Goal: Information Seeking & Learning: Learn about a topic

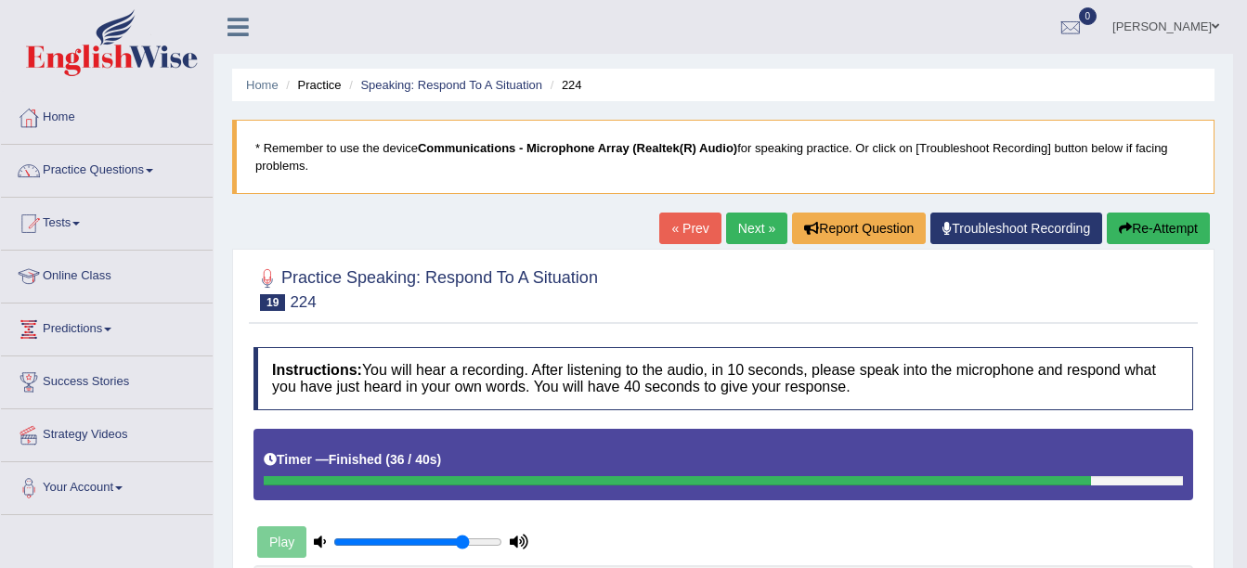
click at [94, 271] on link "Online Class" at bounding box center [107, 274] width 212 height 46
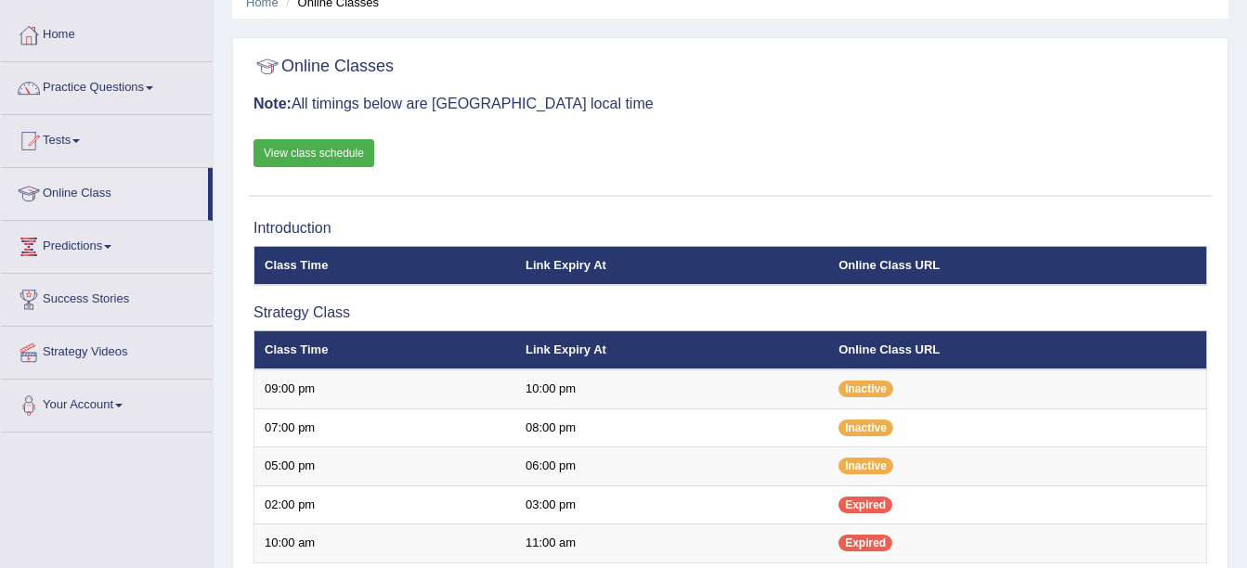
scroll to position [80, 0]
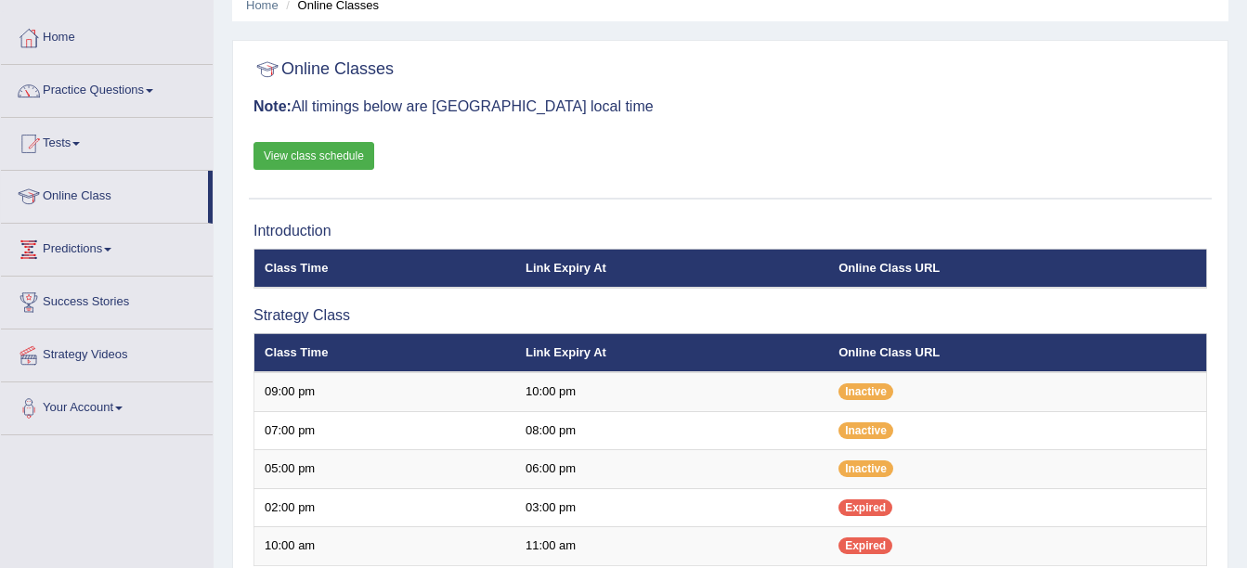
click at [318, 160] on link "View class schedule" at bounding box center [313, 156] width 121 height 28
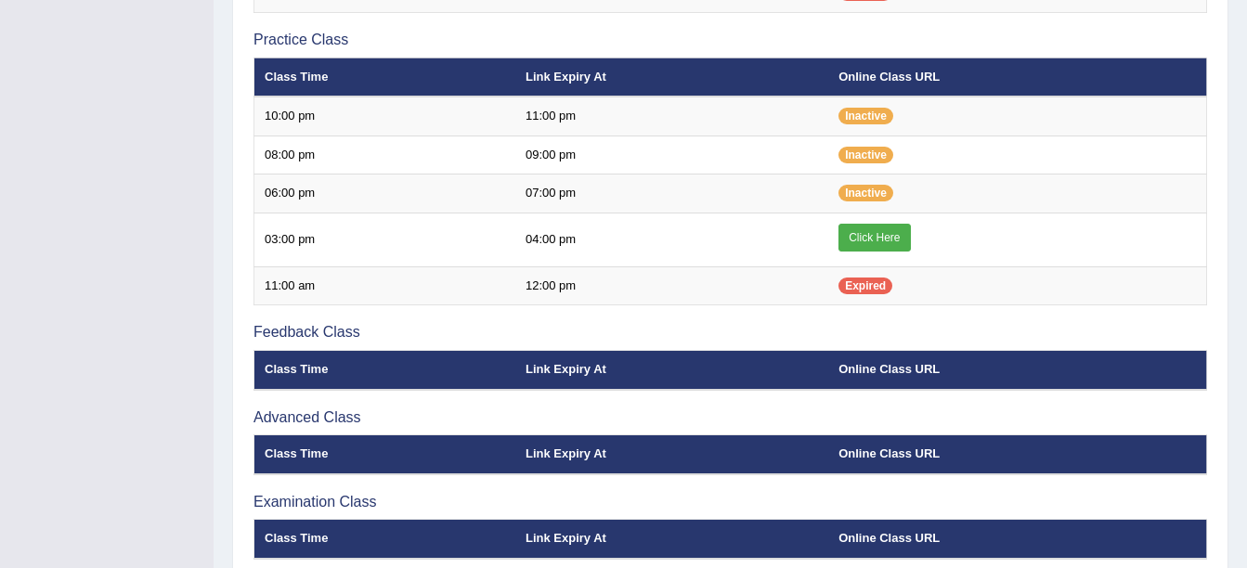
scroll to position [634, 0]
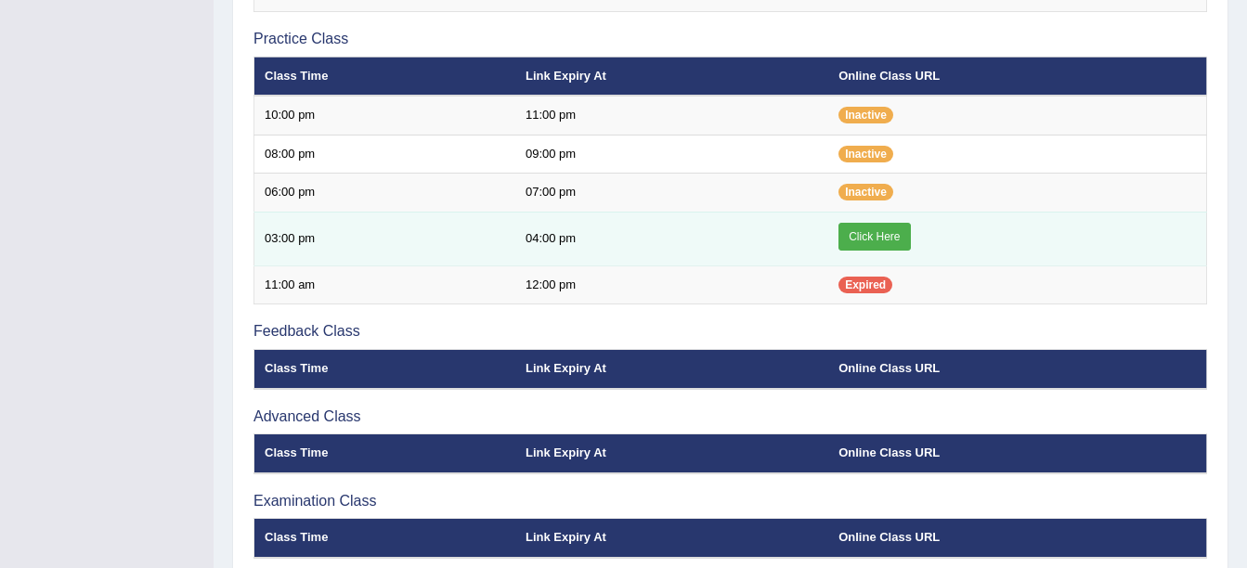
click at [869, 240] on link "Click Here" at bounding box center [873, 237] width 71 height 28
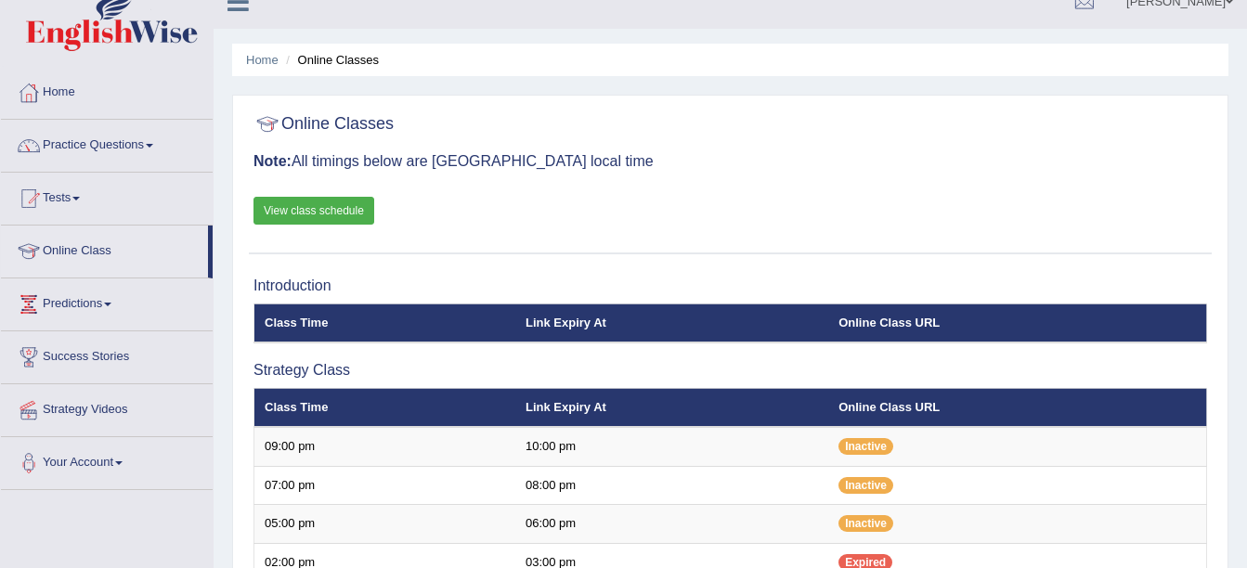
scroll to position [24, 0]
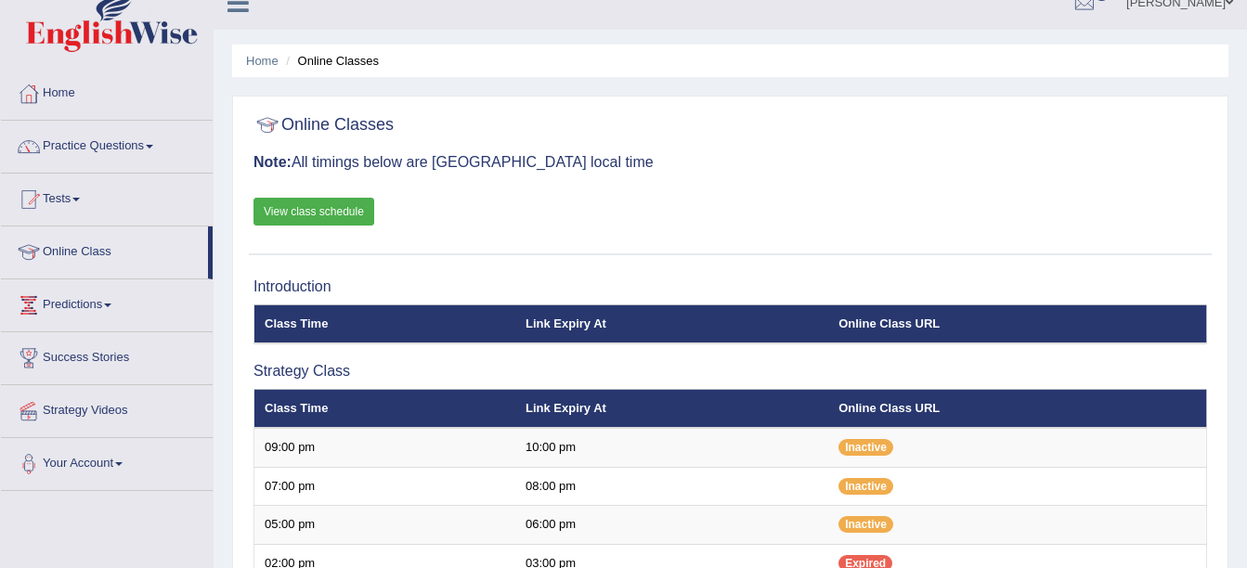
click at [325, 204] on link "View class schedule" at bounding box center [313, 212] width 121 height 28
click at [156, 142] on link "Practice Questions" at bounding box center [107, 144] width 212 height 46
click at [155, 150] on link "Practice Questions" at bounding box center [107, 144] width 212 height 46
click at [152, 143] on link "Practice Questions" at bounding box center [107, 144] width 212 height 46
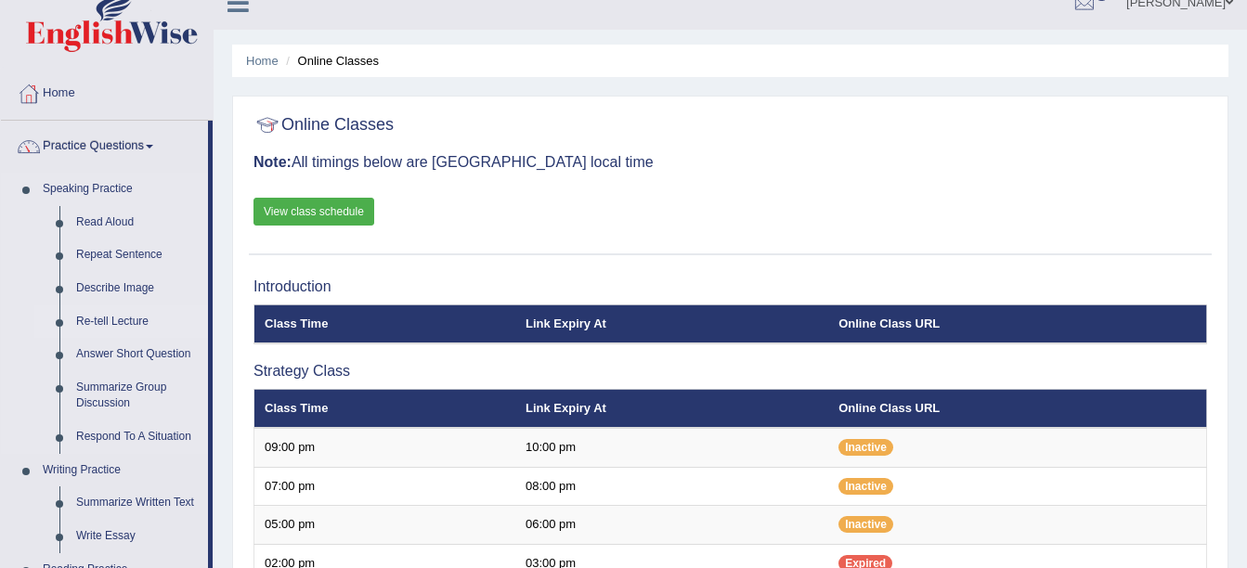
click at [119, 315] on link "Re-tell Lecture" at bounding box center [138, 321] width 140 height 33
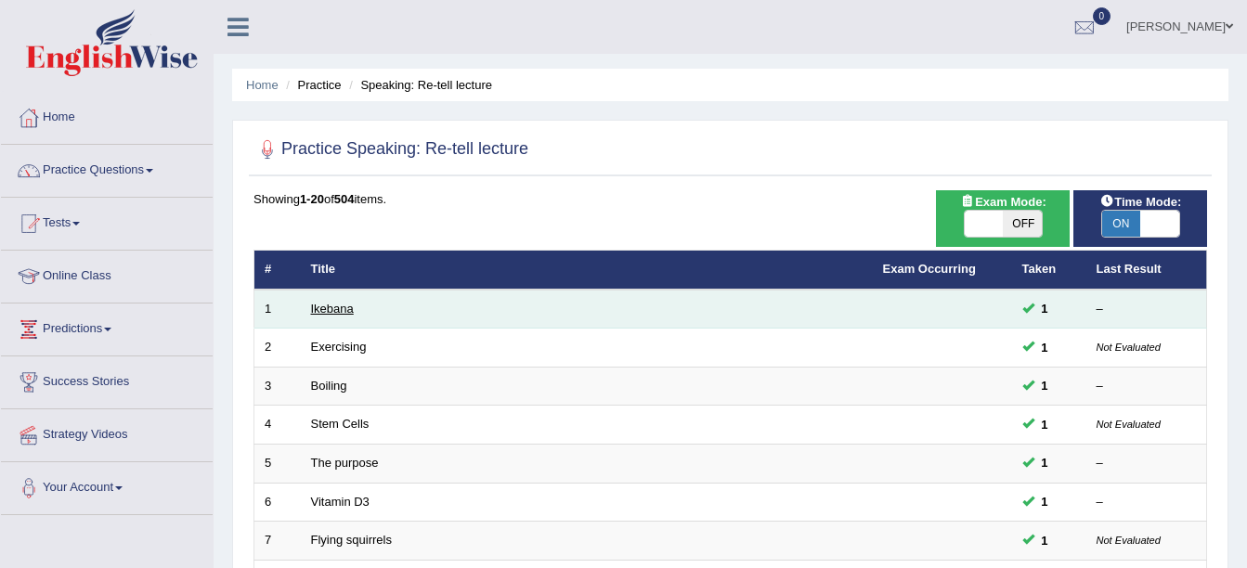
click at [331, 314] on link "Ikebana" at bounding box center [332, 309] width 43 height 14
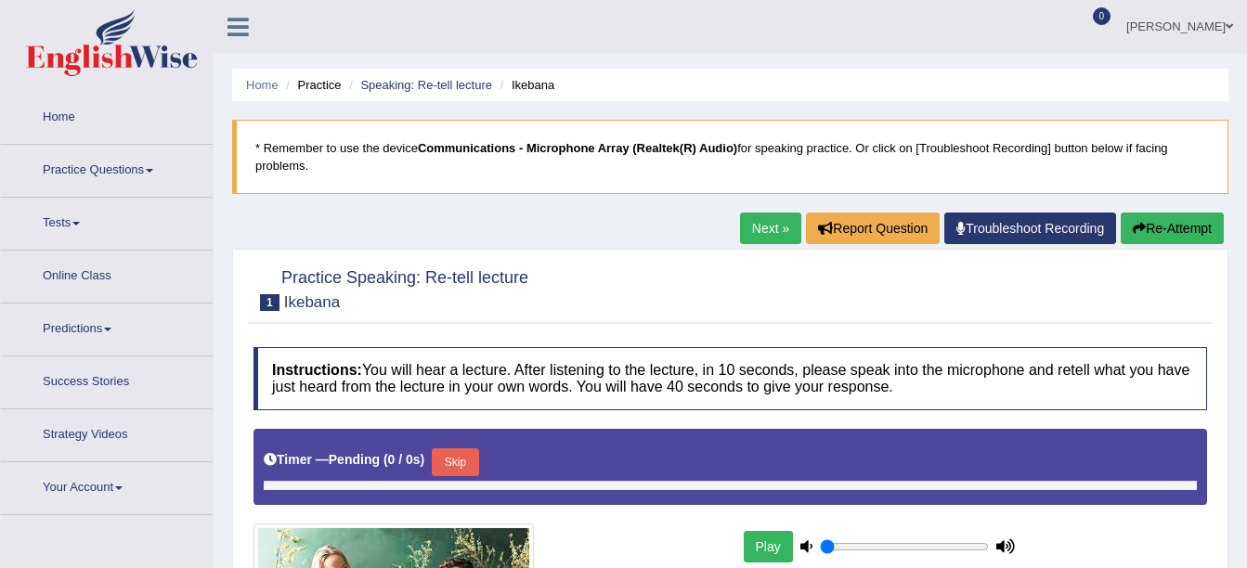
type input "0.8"
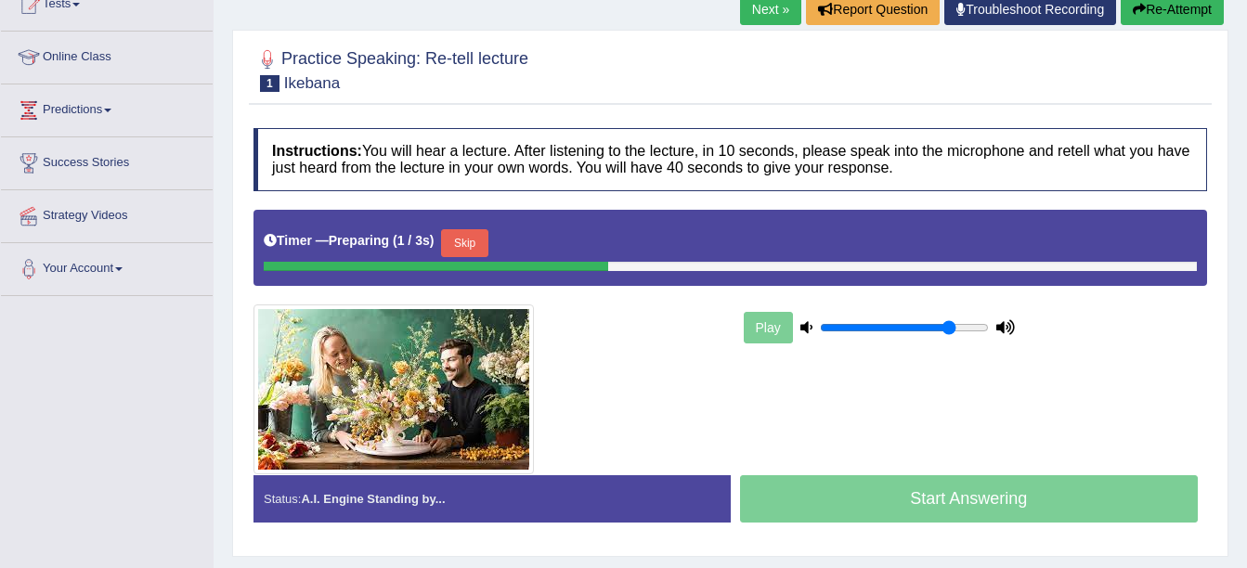
scroll to position [252, 0]
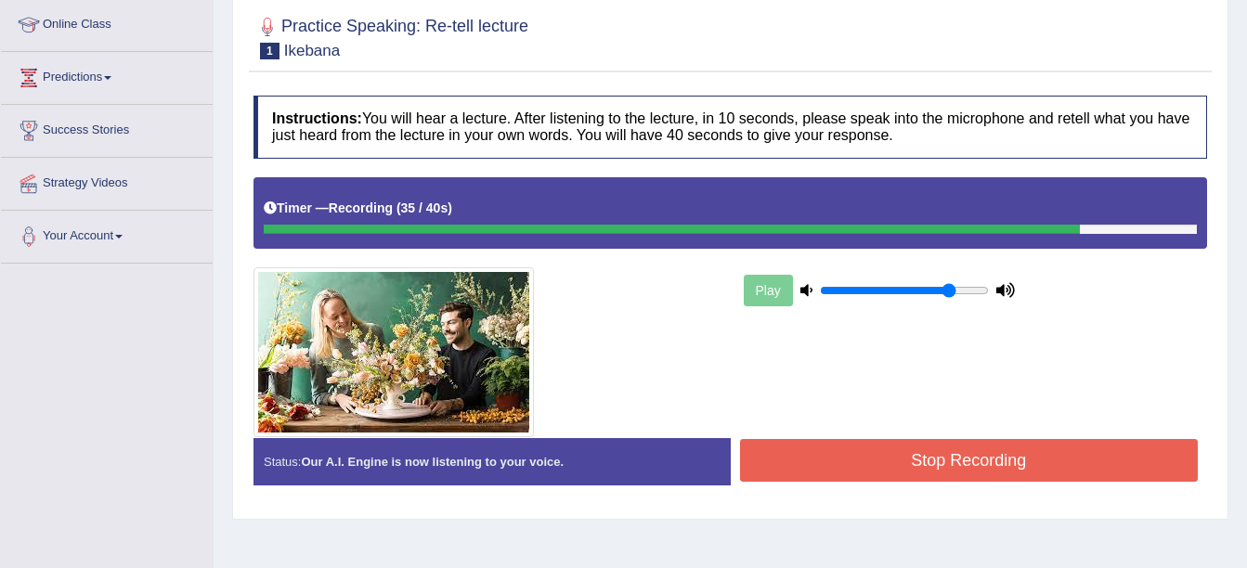
click at [874, 461] on button "Stop Recording" at bounding box center [969, 460] width 459 height 43
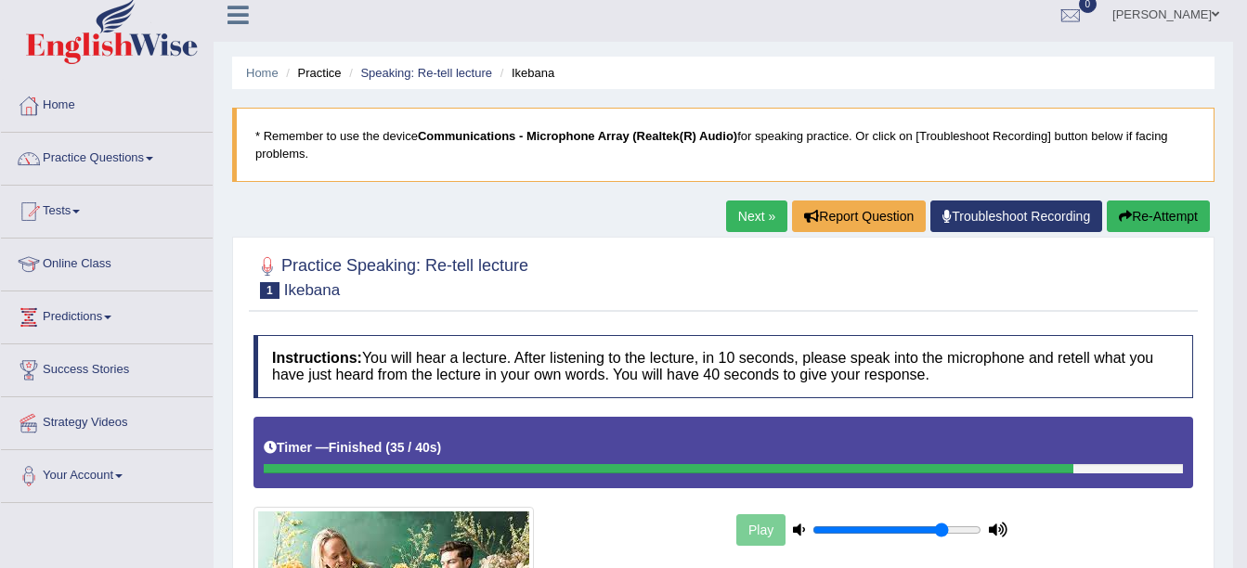
scroll to position [0, 0]
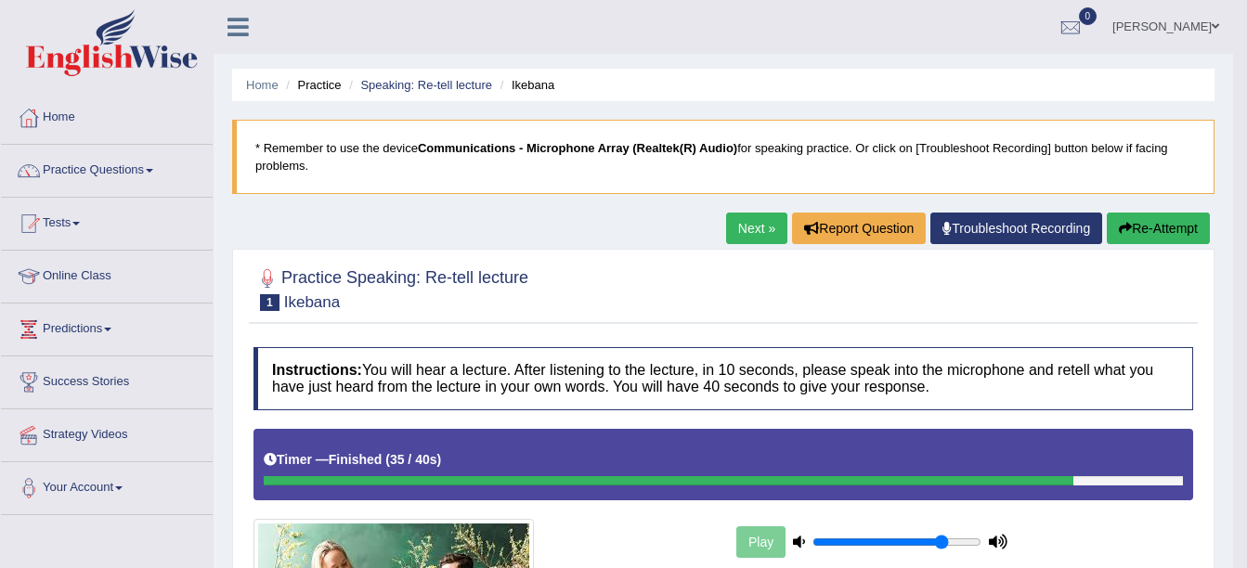
click at [746, 231] on link "Next »" at bounding box center [756, 229] width 61 height 32
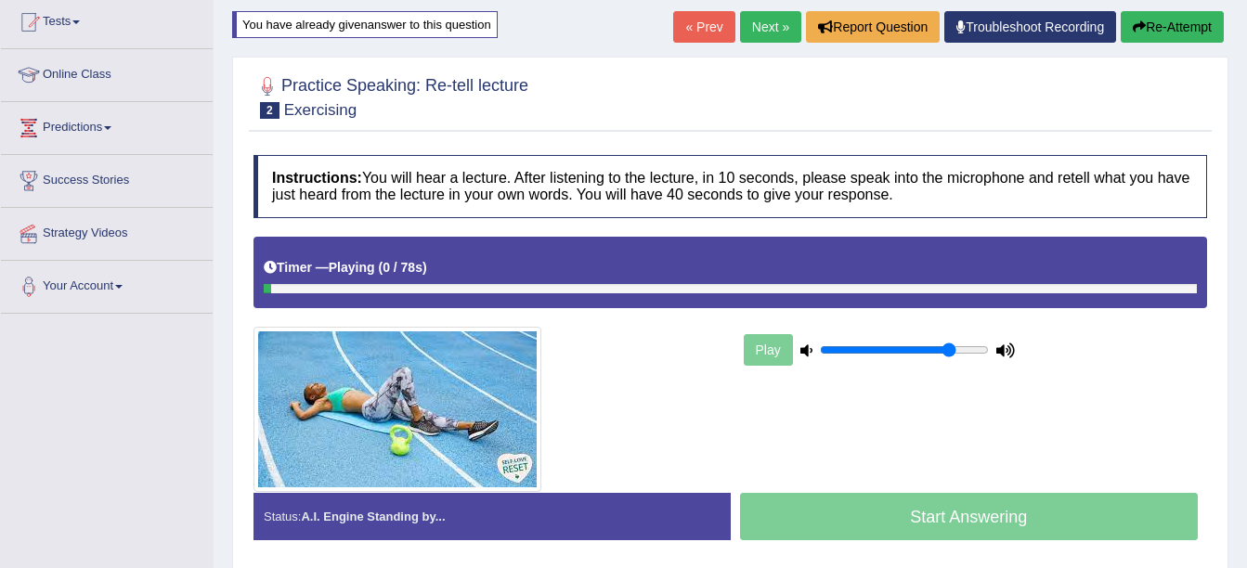
scroll to position [201, 0]
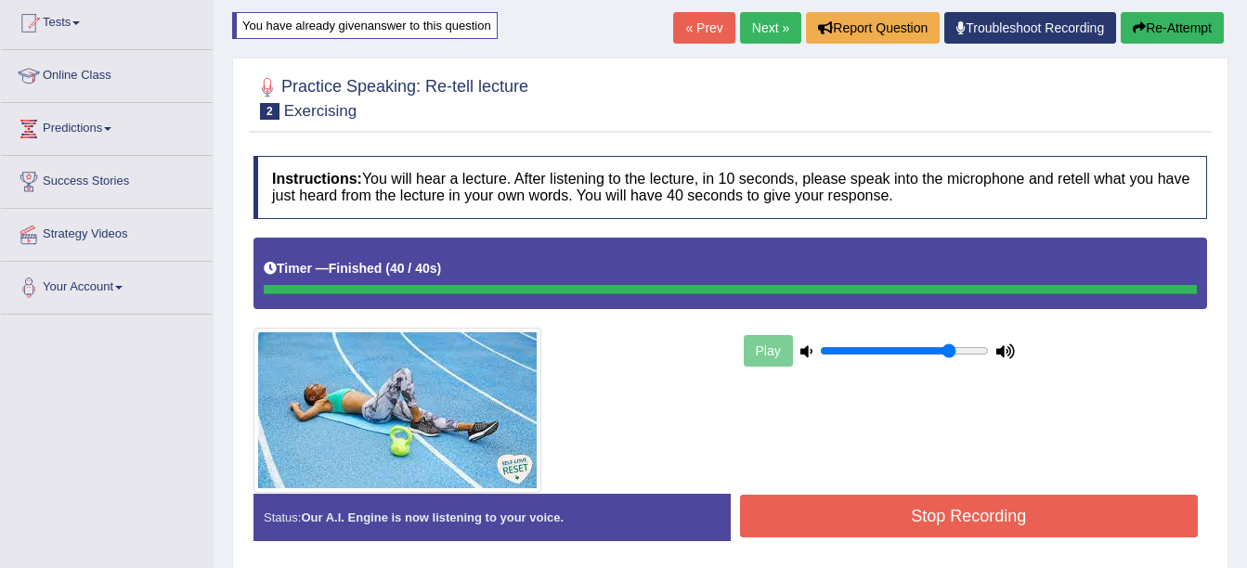
click at [917, 506] on div "Instructions: You will hear a lecture. After listening to the lecture, in 10 se…" at bounding box center [730, 356] width 963 height 419
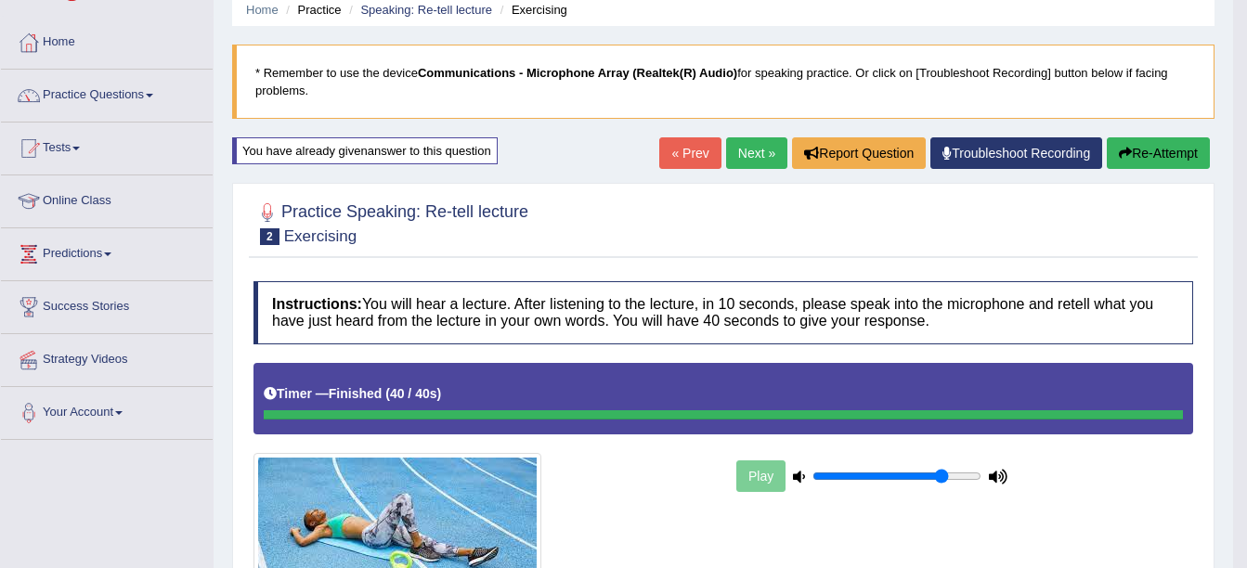
scroll to position [74, 0]
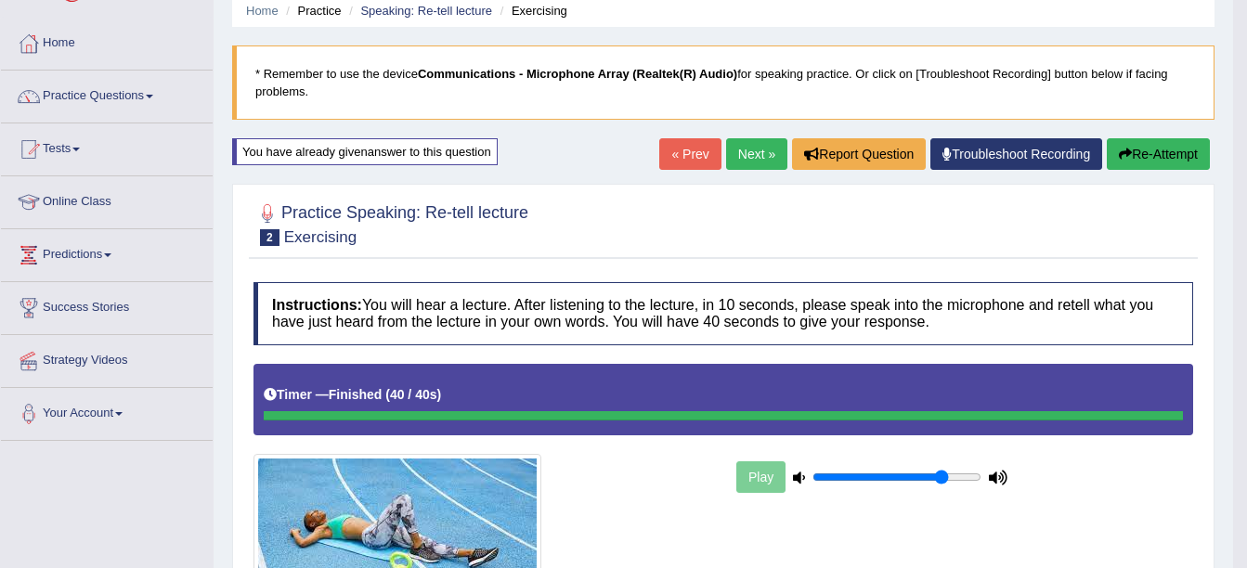
click at [1151, 162] on button "Re-Attempt" at bounding box center [1158, 154] width 103 height 32
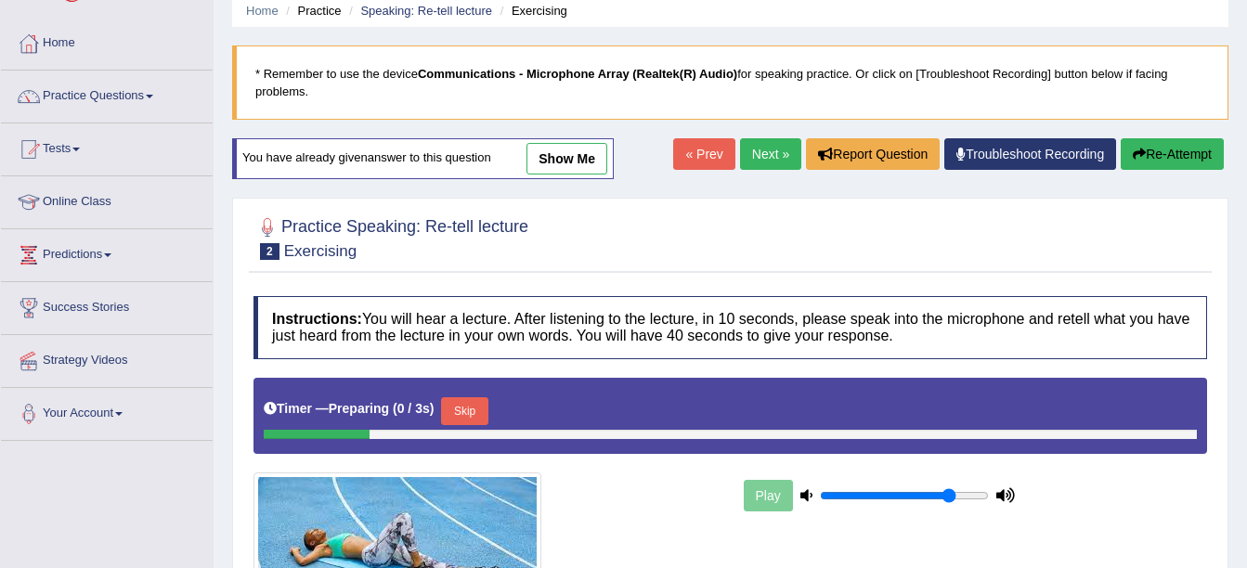
scroll to position [74, 0]
click at [482, 412] on button "Skip" at bounding box center [464, 411] width 46 height 28
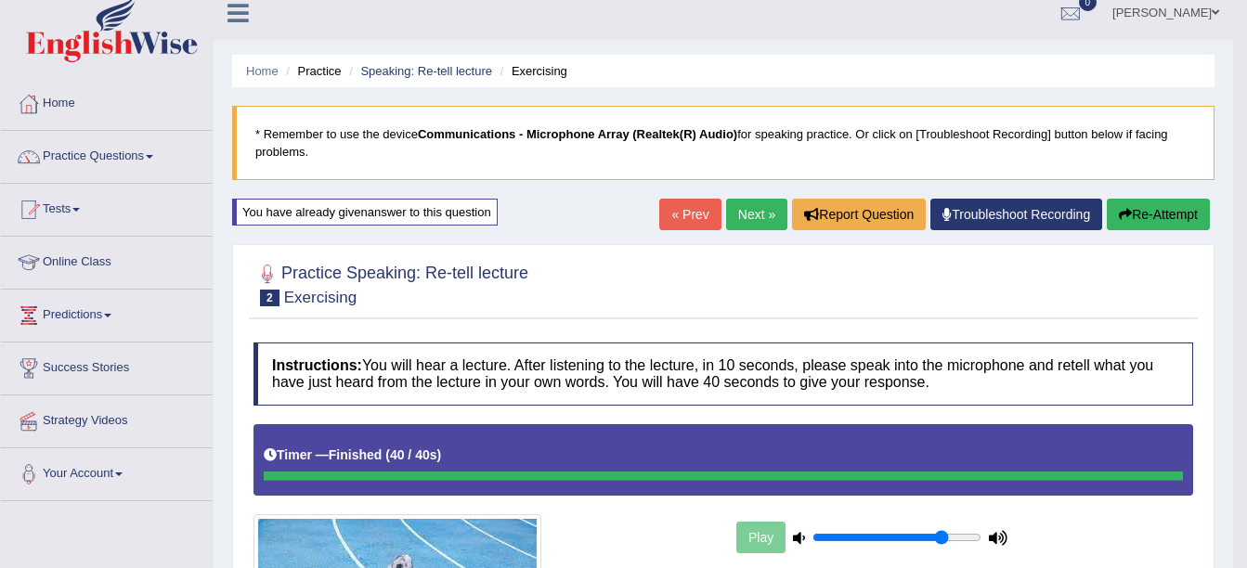
scroll to position [0, 0]
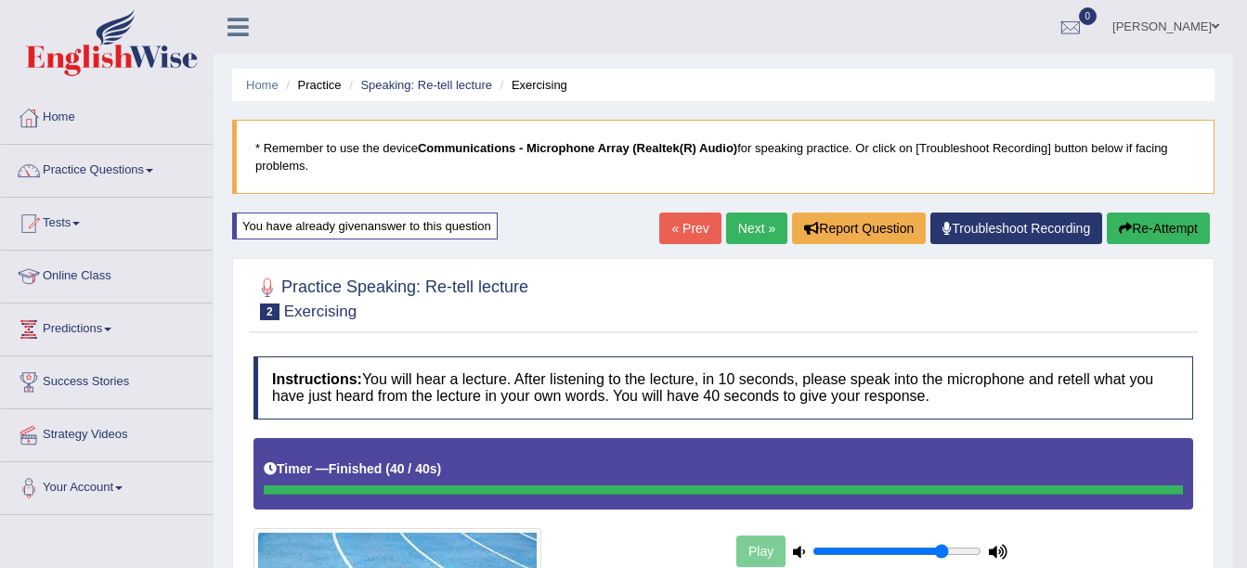
click at [746, 234] on link "Next »" at bounding box center [756, 229] width 61 height 32
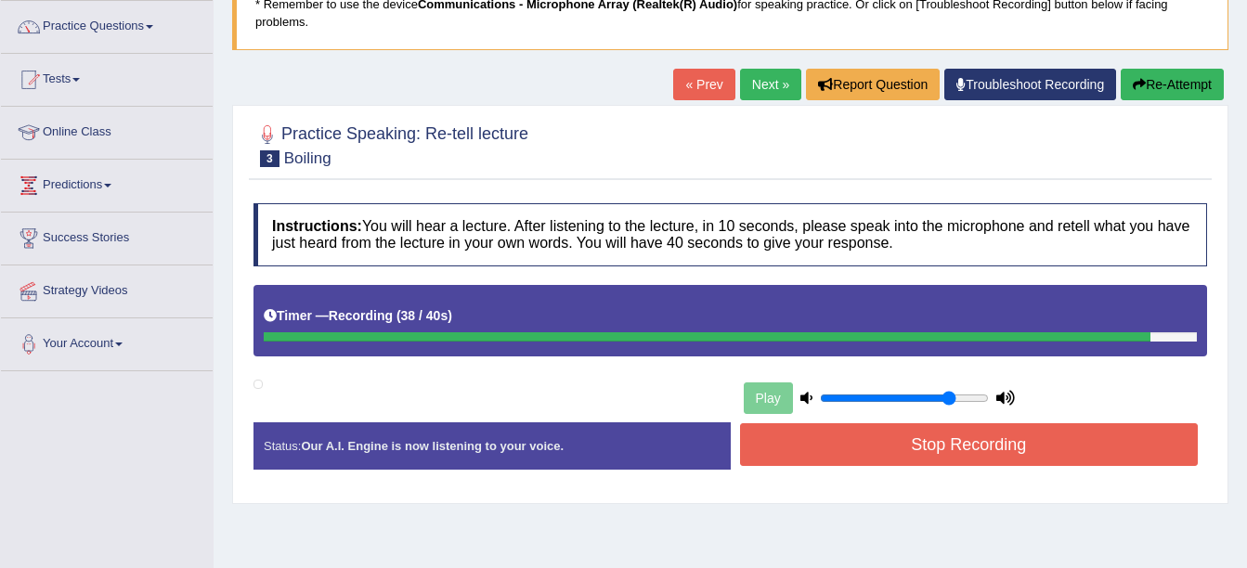
scroll to position [145, 0]
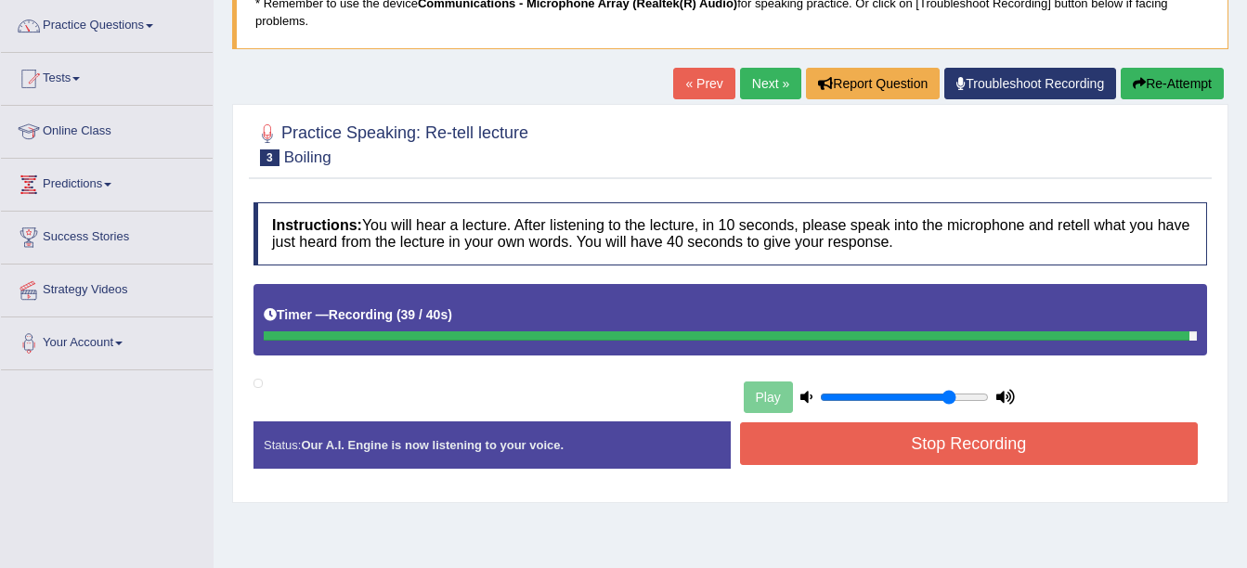
click at [892, 439] on button "Stop Recording" at bounding box center [969, 443] width 459 height 43
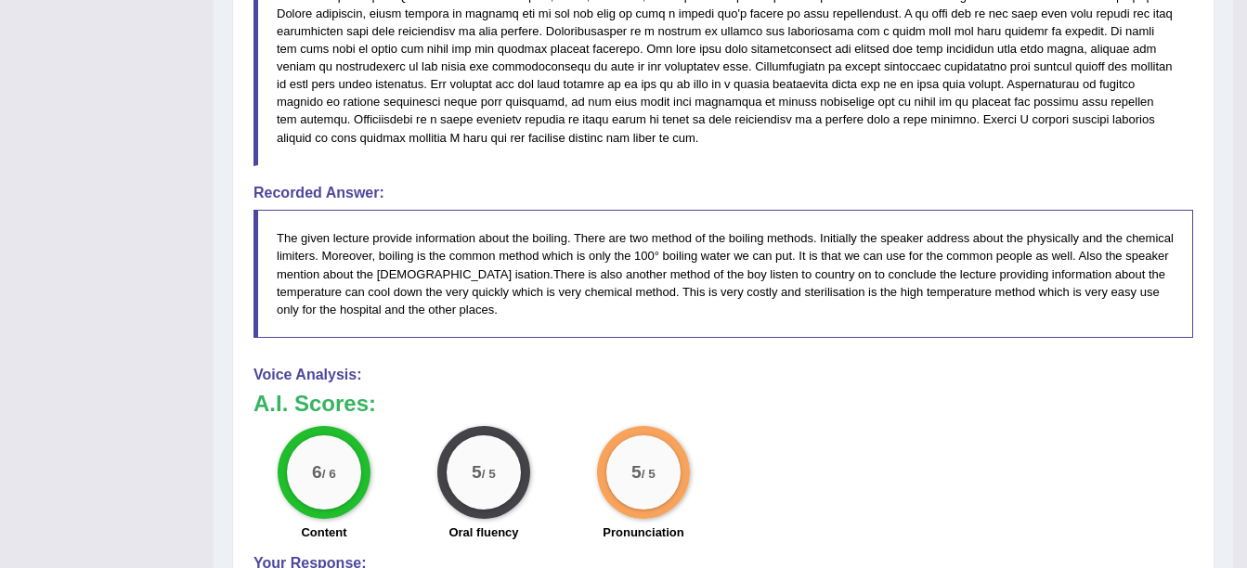
scroll to position [668, 0]
